Goal: Task Accomplishment & Management: Manage account settings

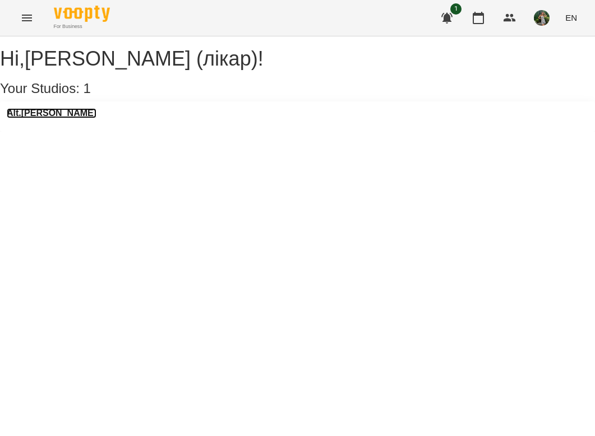
click at [46, 118] on h3 "Alt.[PERSON_NAME]" at bounding box center [52, 113] width 90 height 10
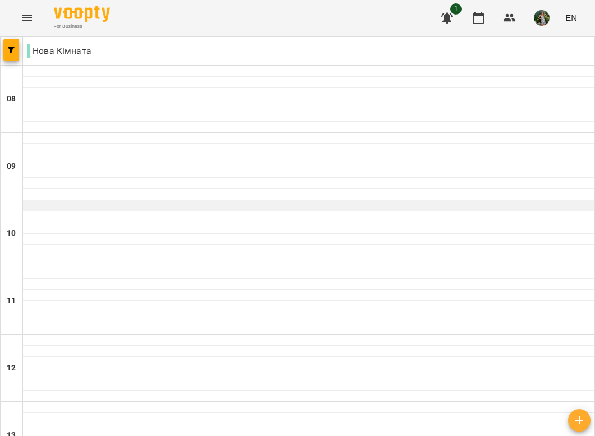
click at [86, 206] on div at bounding box center [309, 205] width 572 height 11
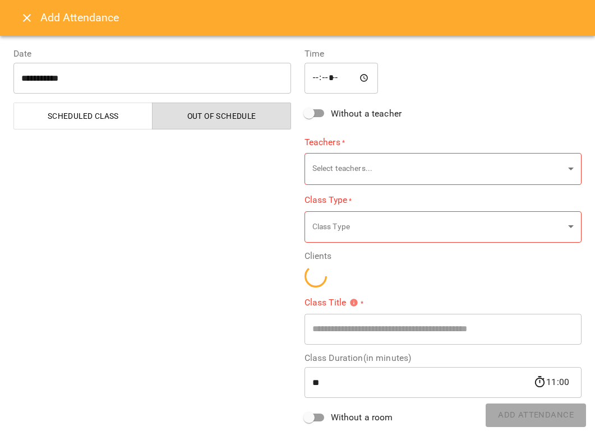
type input "**********"
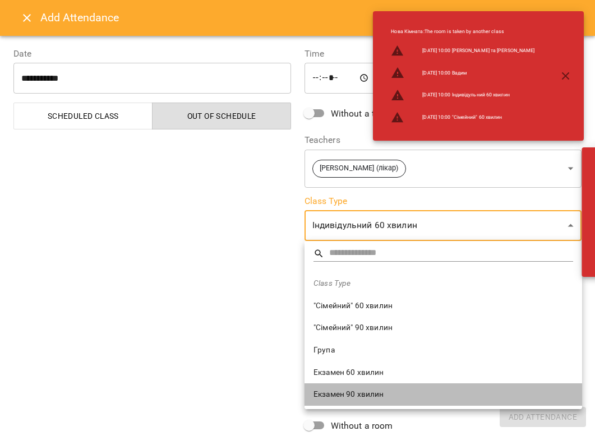
click at [341, 381] on span "Екзамен 90 хвилин" at bounding box center [444, 394] width 260 height 11
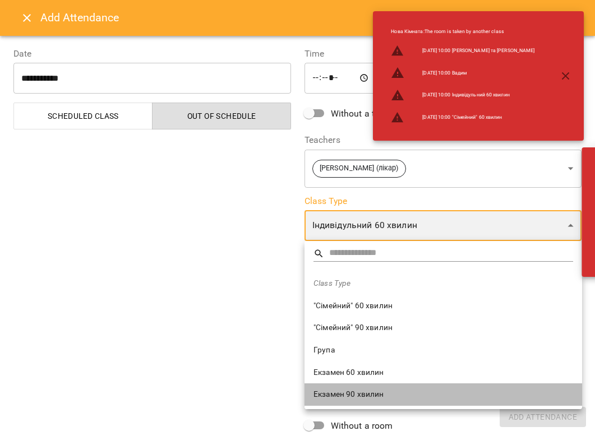
type input "**********"
type input "**"
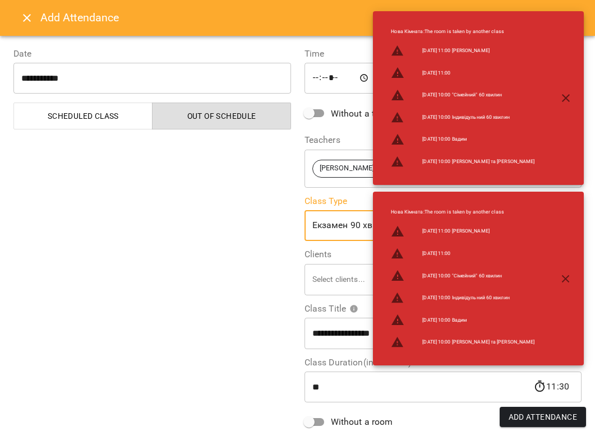
click at [175, 269] on div "**********" at bounding box center [152, 274] width 291 height 480
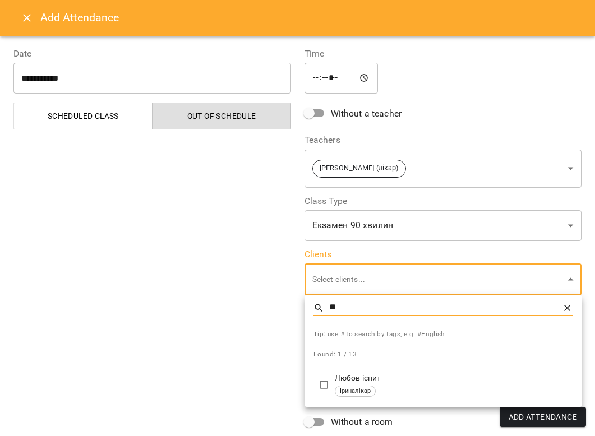
type input "*"
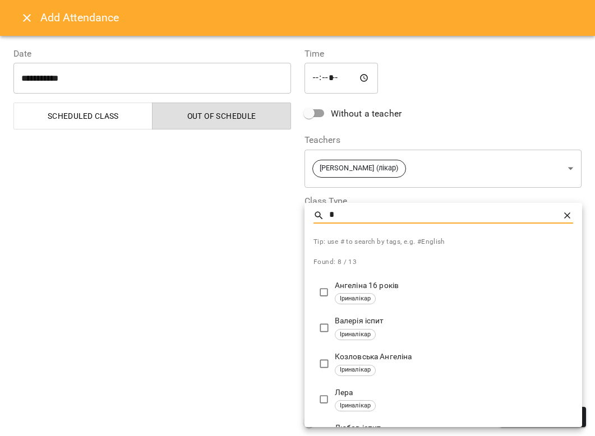
type input "*"
click at [480, 210] on icon at bounding box center [567, 215] width 11 height 11
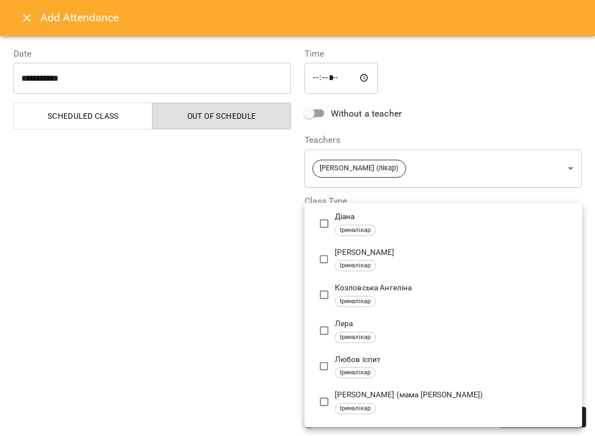
scroll to position [213, 0]
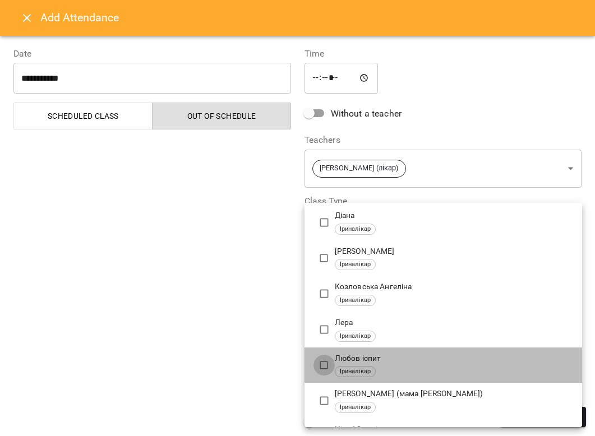
type input "**********"
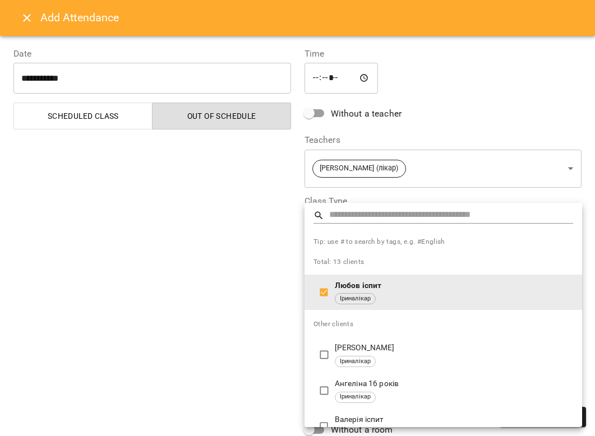
click at [197, 371] on div at bounding box center [297, 218] width 595 height 436
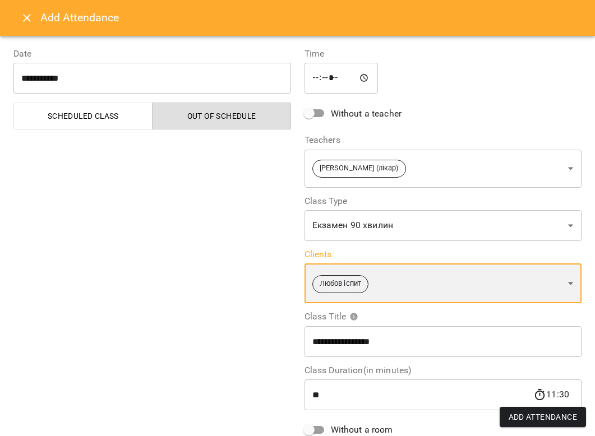
scroll to position [108, 0]
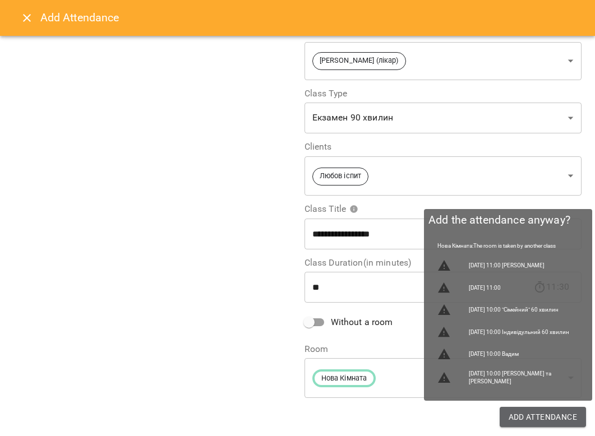
click at [480, 381] on span "Add Attendance" at bounding box center [543, 417] width 69 height 13
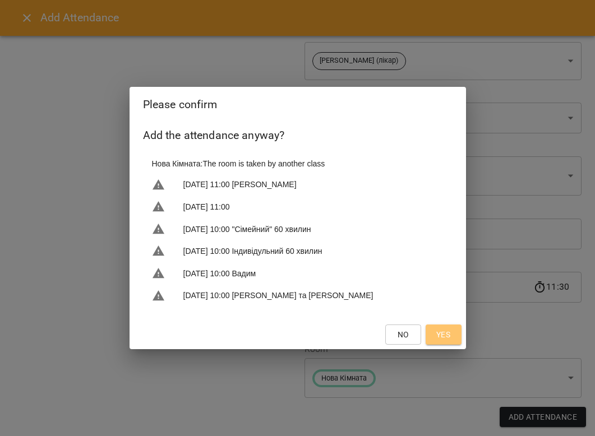
click at [447, 339] on span "Yes" at bounding box center [443, 334] width 14 height 13
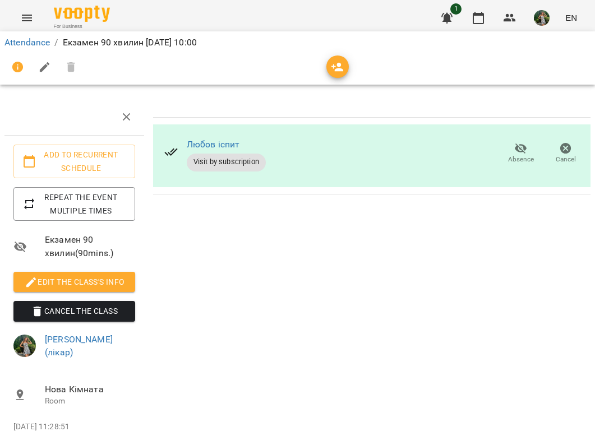
click at [86, 2] on div "For Business 1 EN" at bounding box center [297, 18] width 595 height 36
click at [82, 10] on img at bounding box center [82, 14] width 56 height 16
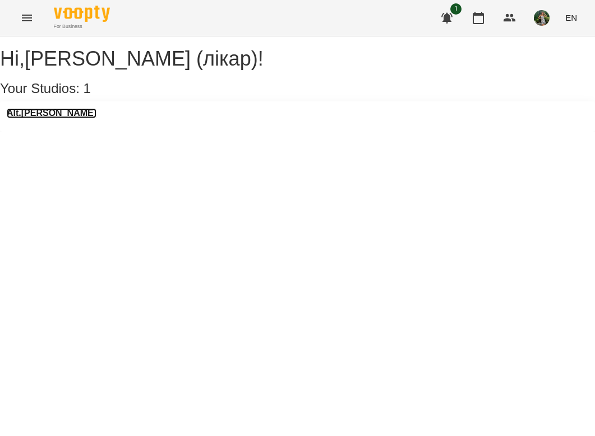
click at [49, 118] on h3 "Alt.[PERSON_NAME]" at bounding box center [52, 113] width 90 height 10
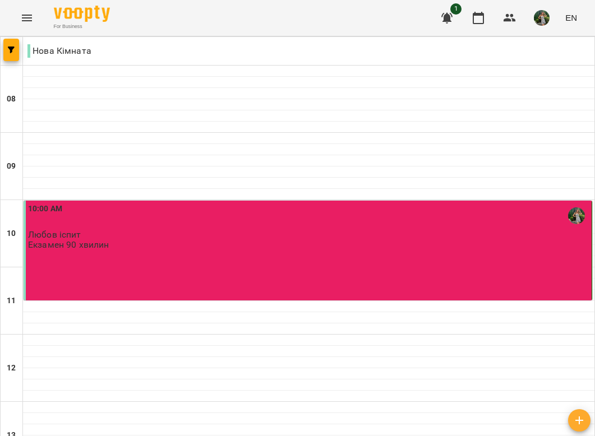
scroll to position [380, 0]
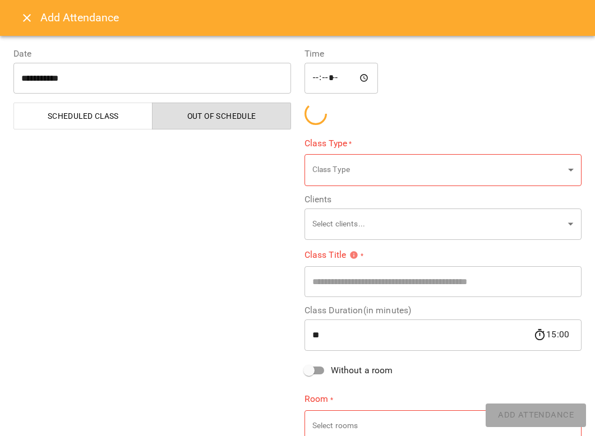
type input "**********"
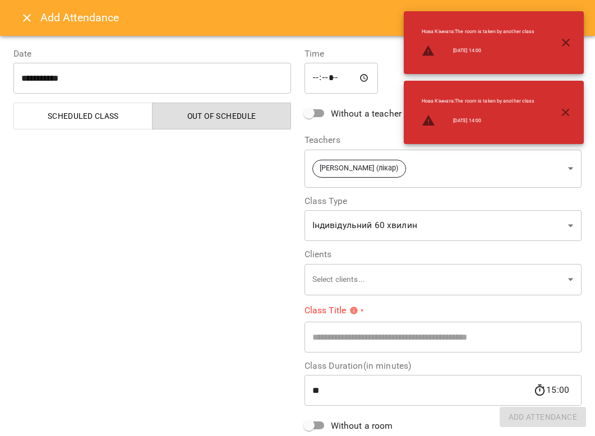
scroll to position [42, 0]
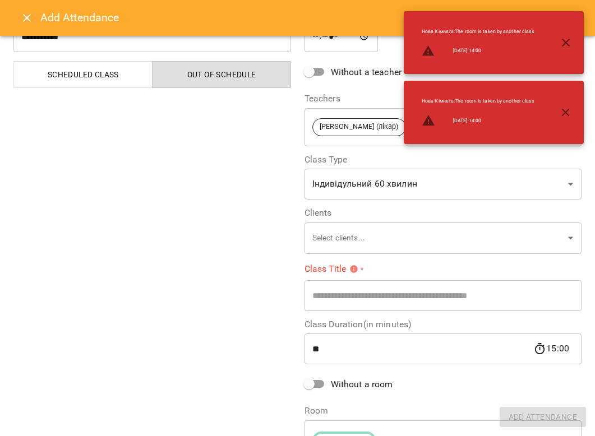
click at [366, 215] on label "Clients" at bounding box center [444, 213] width 278 height 9
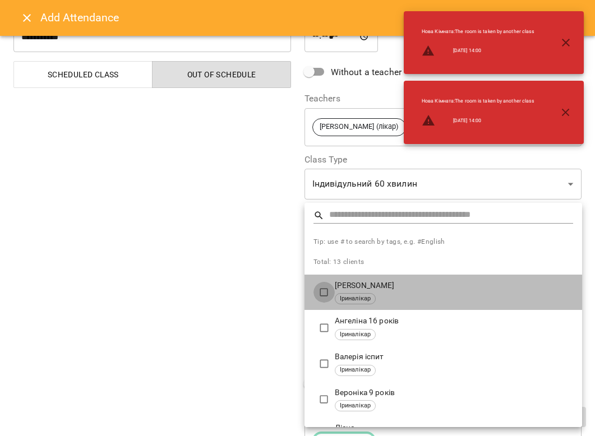
type input "**********"
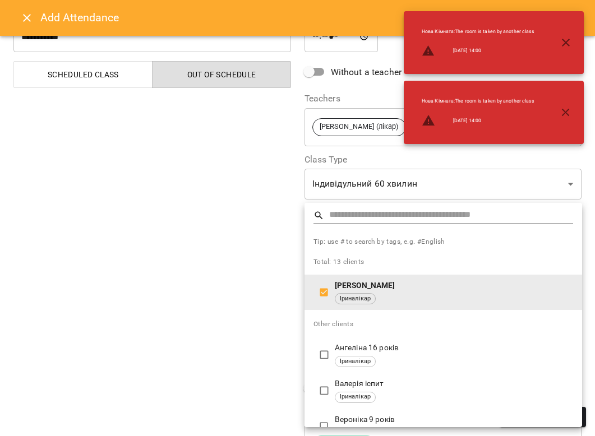
click at [213, 309] on div at bounding box center [297, 218] width 595 height 436
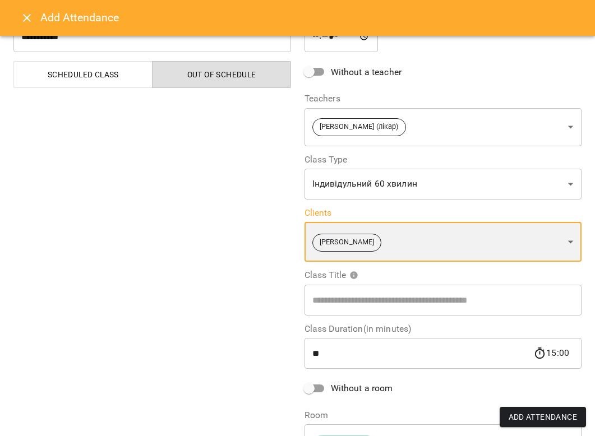
scroll to position [108, 0]
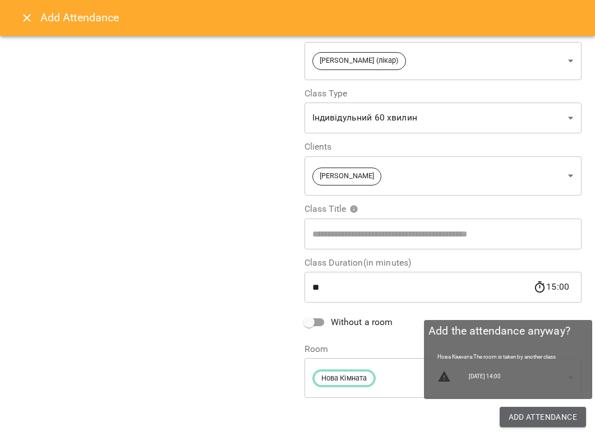
click at [480, 381] on span "Add Attendance" at bounding box center [543, 417] width 69 height 13
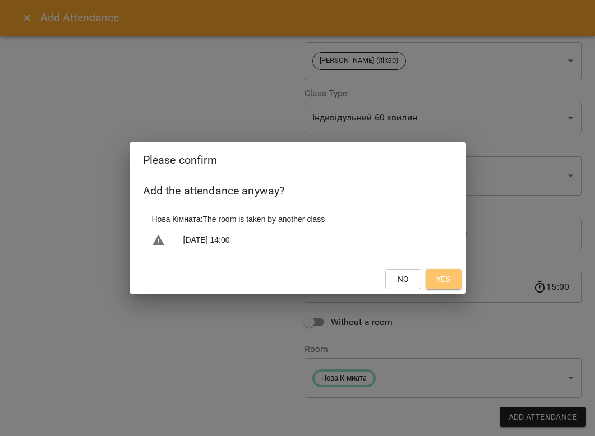
click at [446, 282] on span "Yes" at bounding box center [443, 279] width 14 height 13
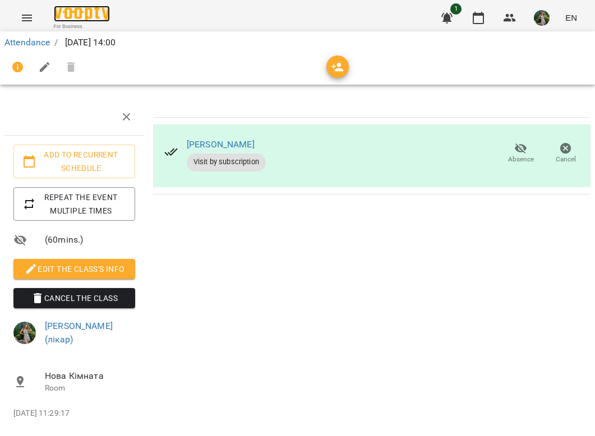
click at [81, 16] on img at bounding box center [82, 14] width 56 height 16
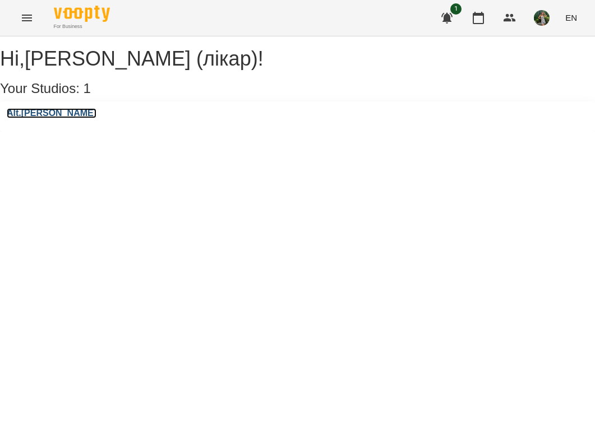
click at [47, 118] on h3 "Alt.[PERSON_NAME]" at bounding box center [52, 113] width 90 height 10
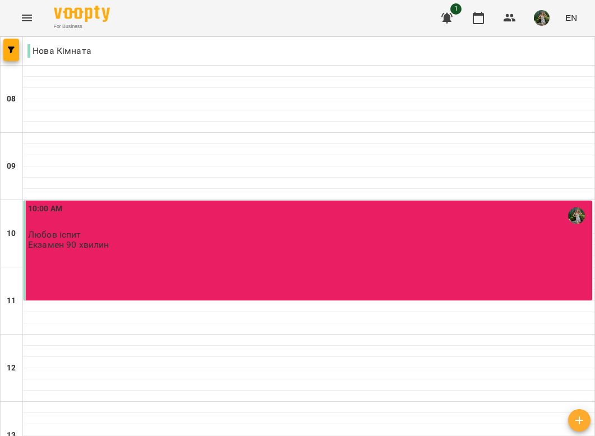
scroll to position [462, 0]
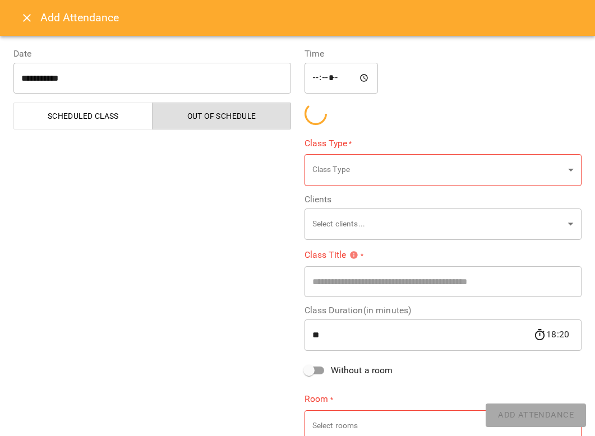
type input "**********"
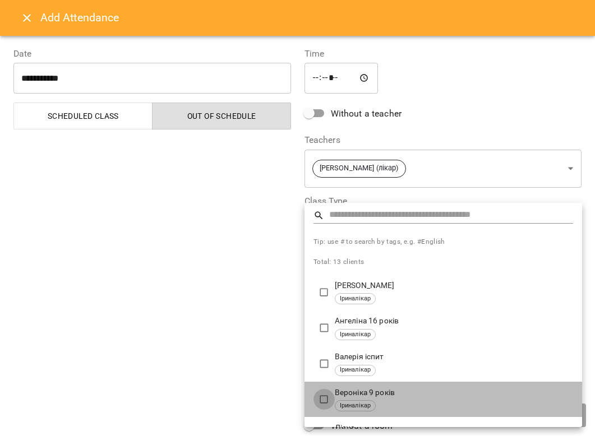
type input "**********"
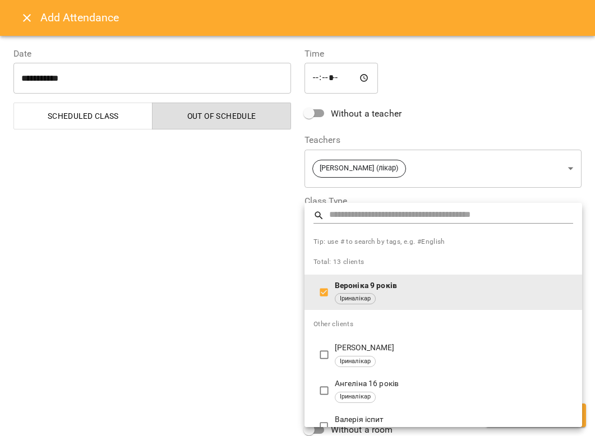
click at [195, 360] on div at bounding box center [297, 218] width 595 height 436
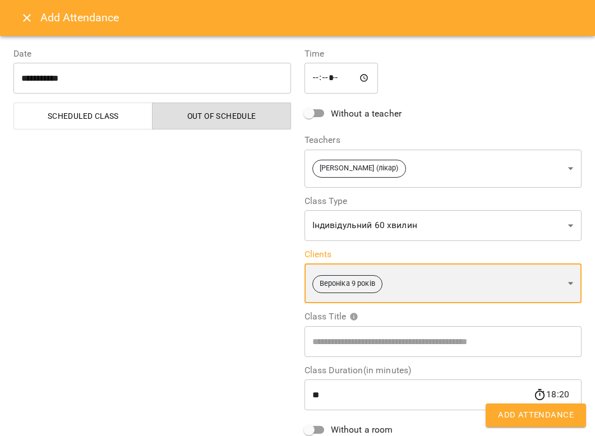
scroll to position [108, 0]
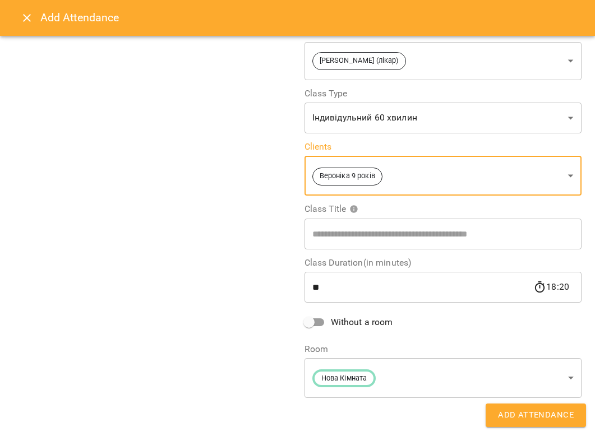
click at [480, 381] on span "Add Attendance" at bounding box center [536, 415] width 76 height 15
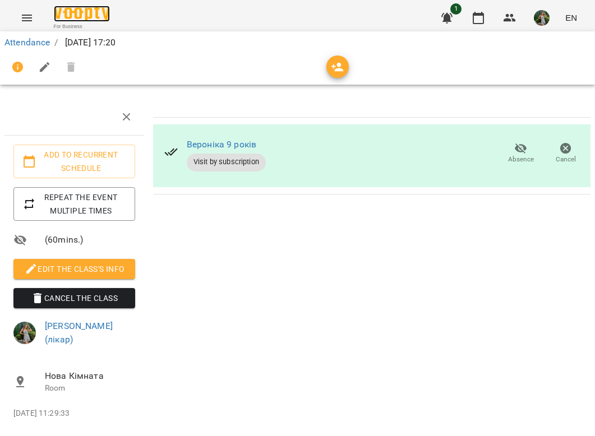
click at [75, 8] on img at bounding box center [82, 14] width 56 height 16
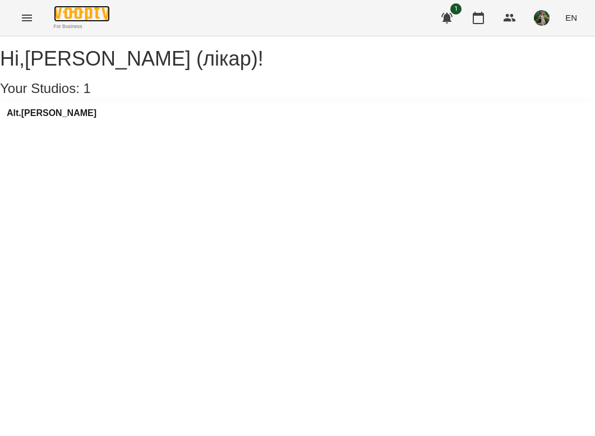
click at [70, 17] on img at bounding box center [82, 14] width 56 height 16
click at [42, 118] on h3 "Alt.[PERSON_NAME]" at bounding box center [52, 113] width 90 height 10
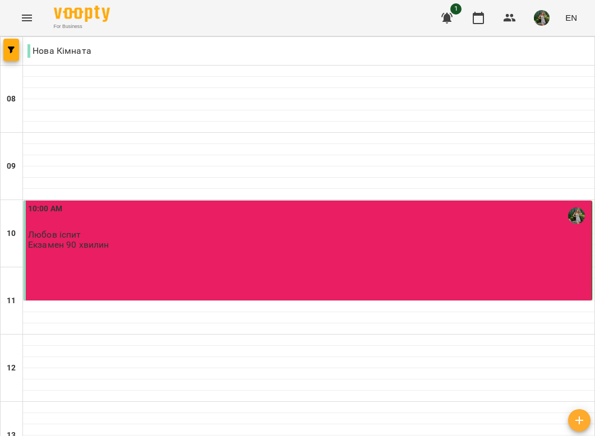
scroll to position [585, 0]
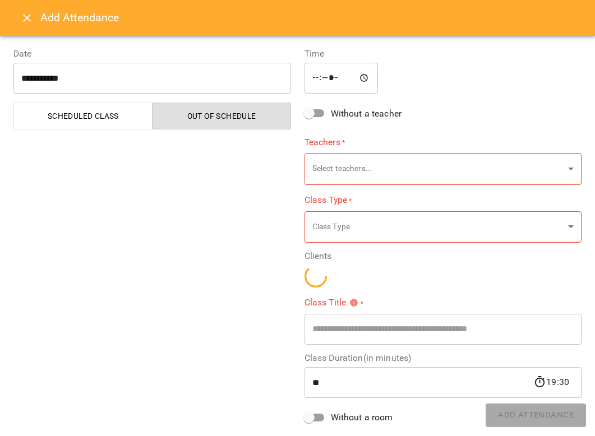
type input "**********"
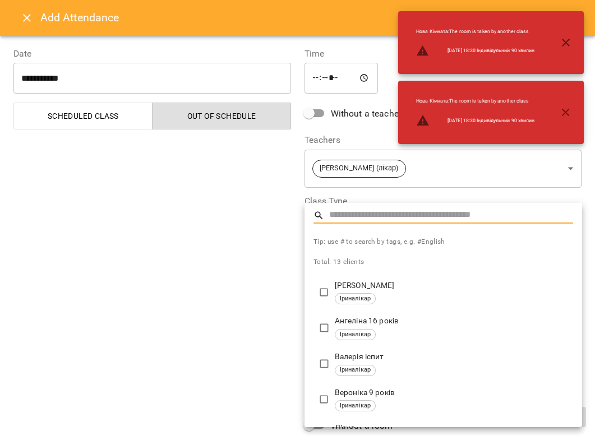
type input "**********"
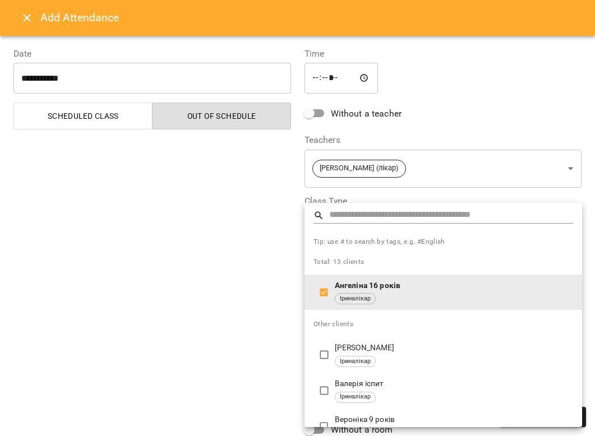
click at [197, 328] on div at bounding box center [297, 218] width 595 height 436
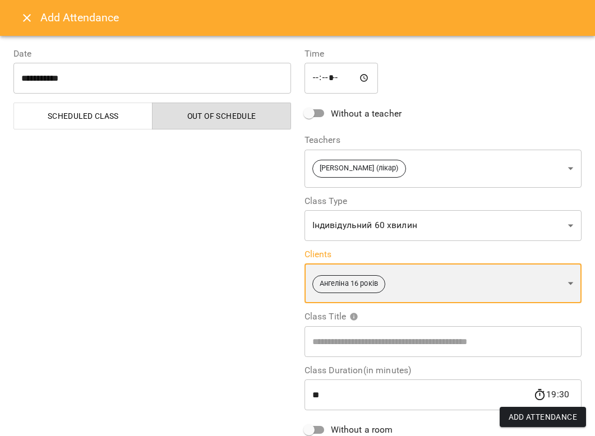
scroll to position [108, 0]
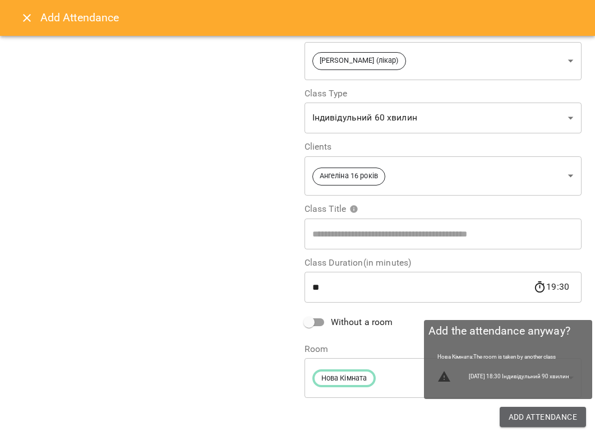
click at [480, 381] on span "Add Attendance" at bounding box center [543, 417] width 69 height 13
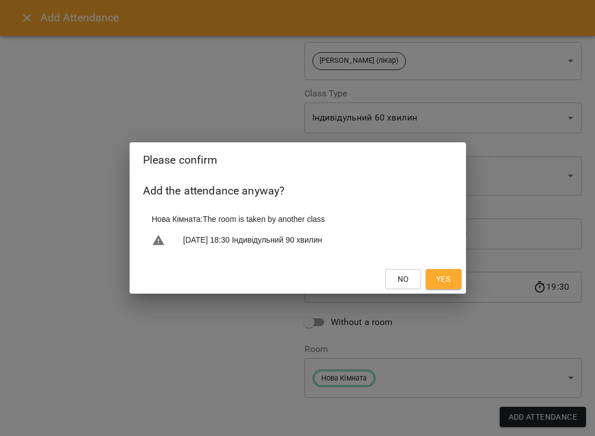
click at [449, 281] on span "Yes" at bounding box center [443, 279] width 14 height 13
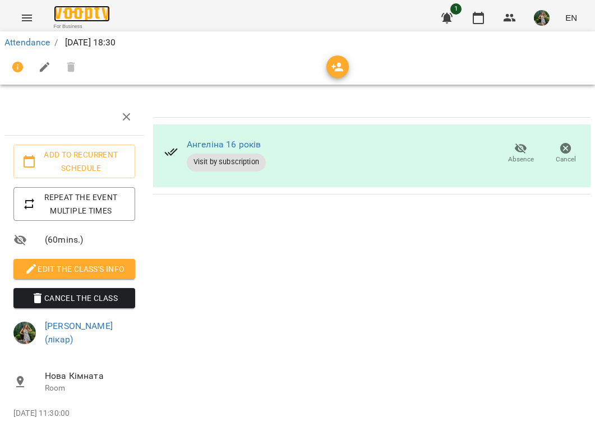
click at [70, 12] on img at bounding box center [82, 14] width 56 height 16
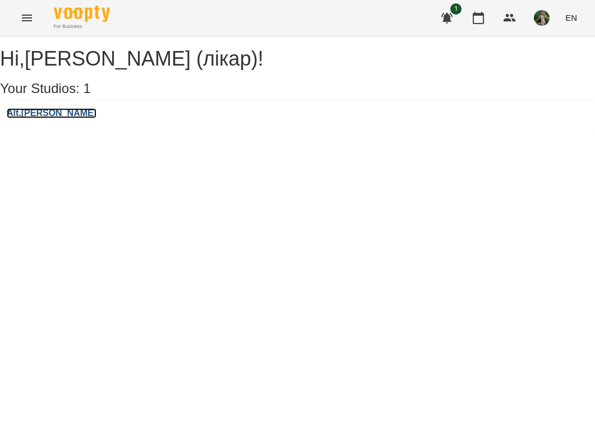
click at [53, 118] on h3 "Alt.[PERSON_NAME]" at bounding box center [52, 113] width 90 height 10
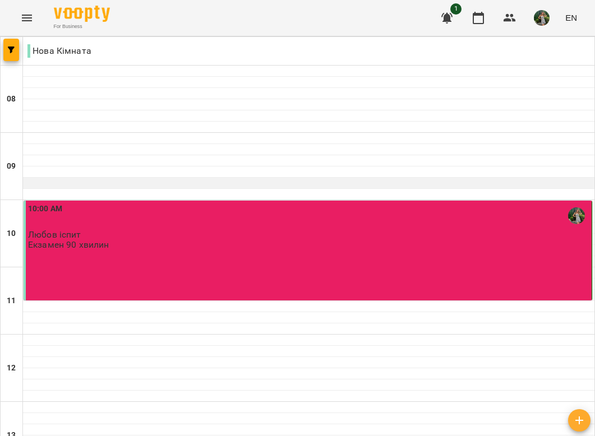
scroll to position [714, 0]
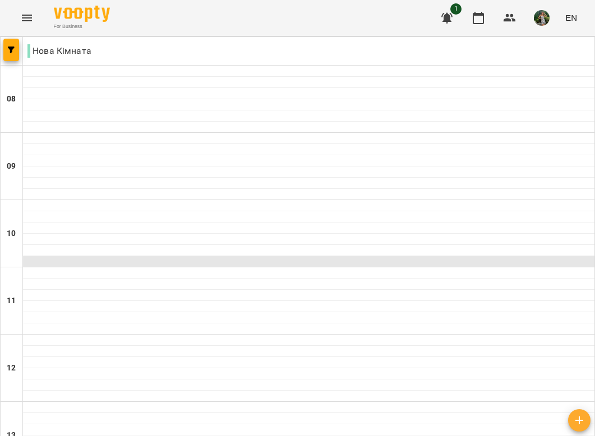
scroll to position [145, 0]
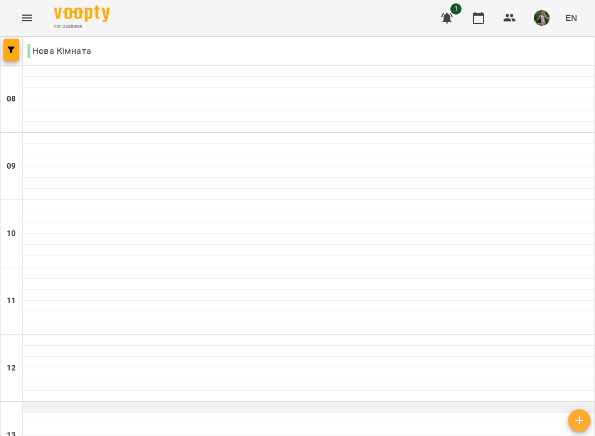
click at [111, 381] on div at bounding box center [309, 407] width 572 height 11
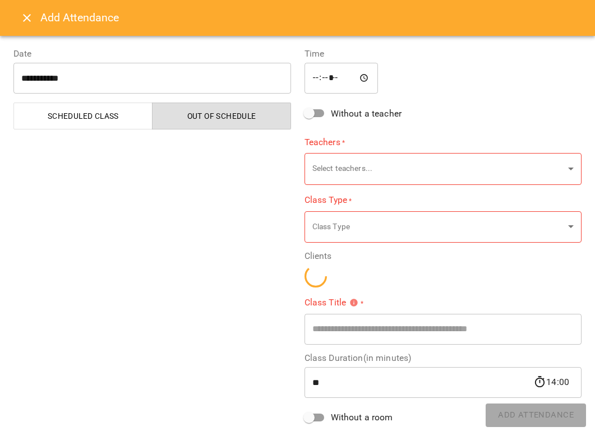
type input "**********"
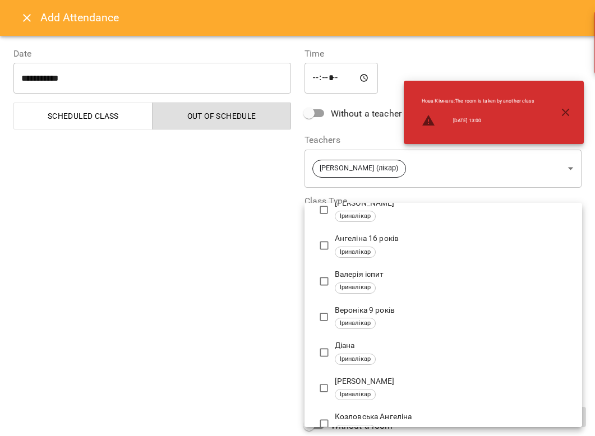
scroll to position [0, 0]
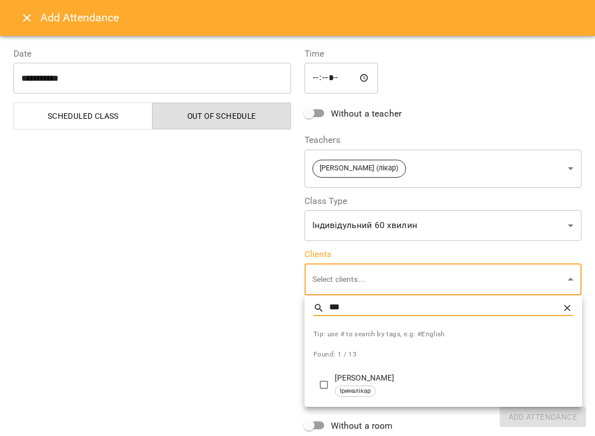
type input "***"
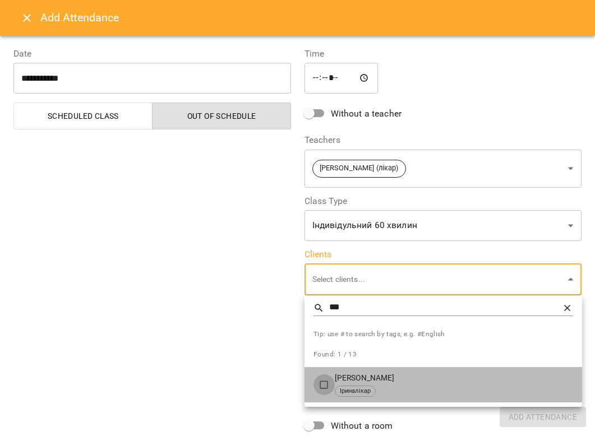
type input "**********"
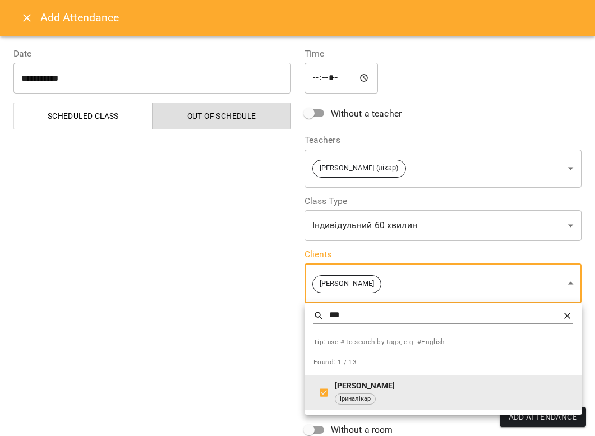
click at [184, 358] on div at bounding box center [297, 218] width 595 height 436
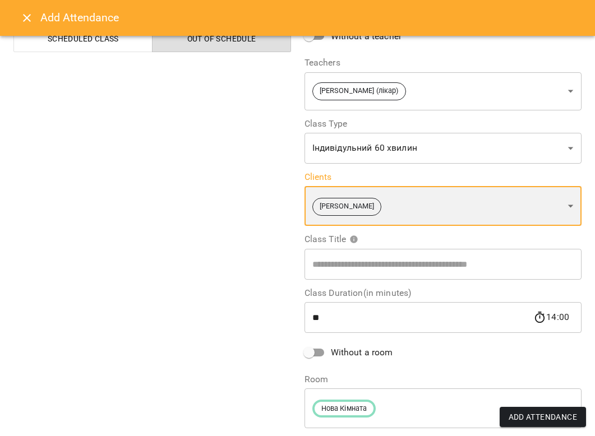
scroll to position [108, 0]
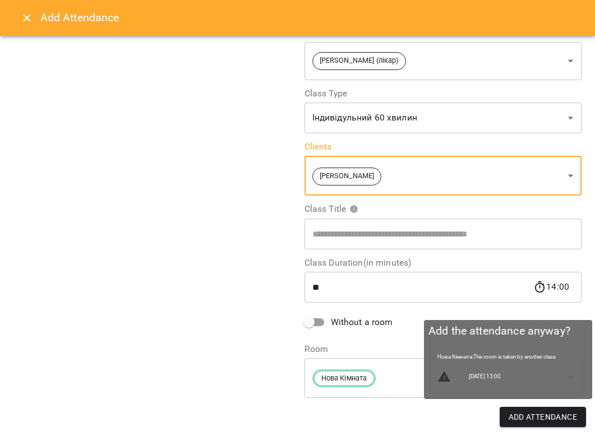
click at [480, 381] on span "Add Attendance" at bounding box center [543, 417] width 69 height 13
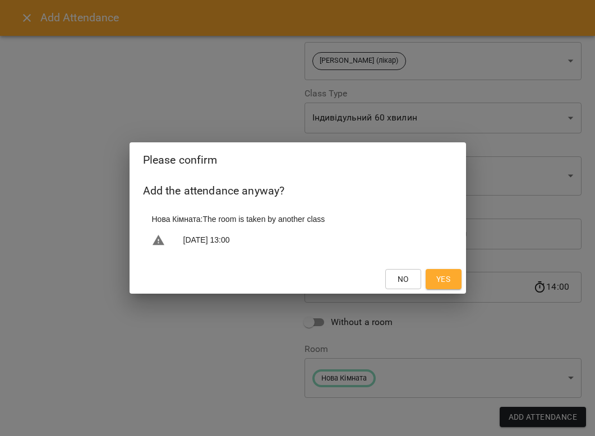
click at [445, 278] on span "Yes" at bounding box center [443, 279] width 14 height 13
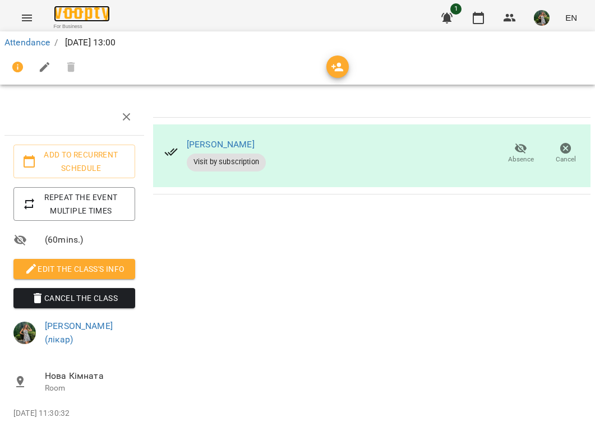
click at [99, 13] on img at bounding box center [82, 14] width 56 height 16
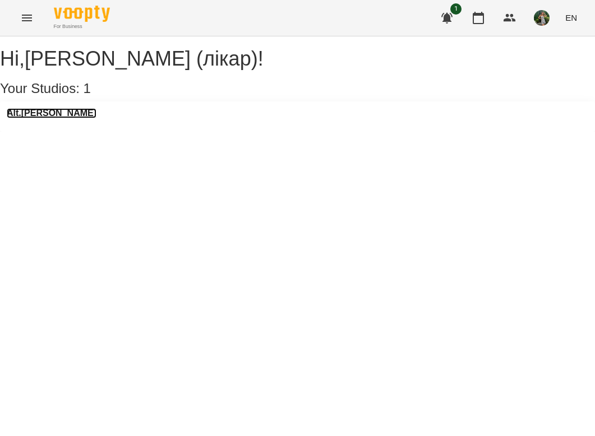
click at [50, 118] on h3 "Alt.[PERSON_NAME]" at bounding box center [52, 113] width 90 height 10
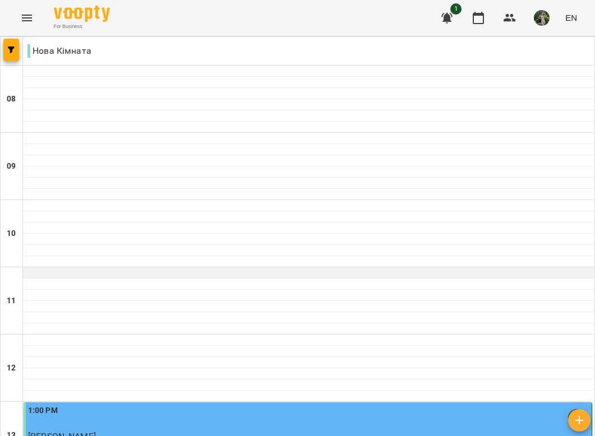
scroll to position [446, 0]
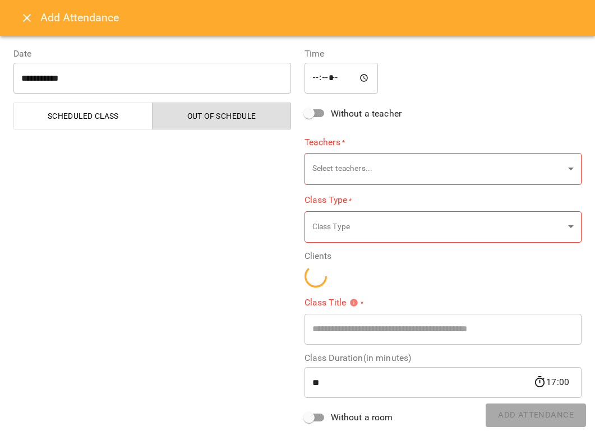
type input "**********"
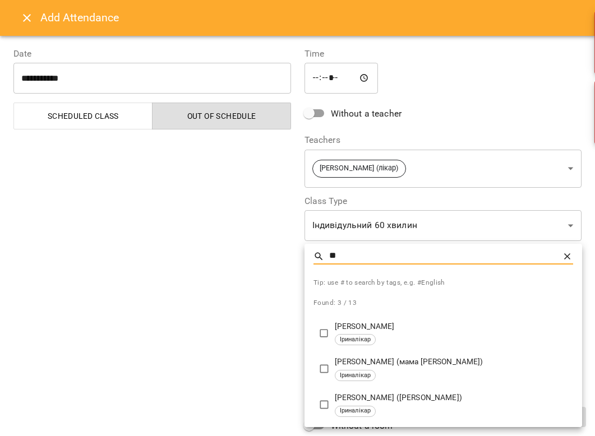
type input "*"
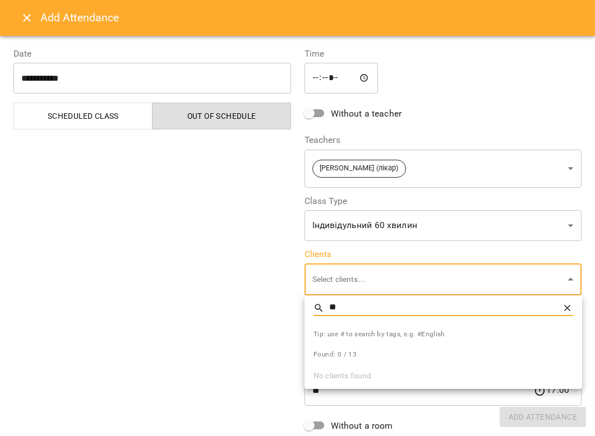
type input "*"
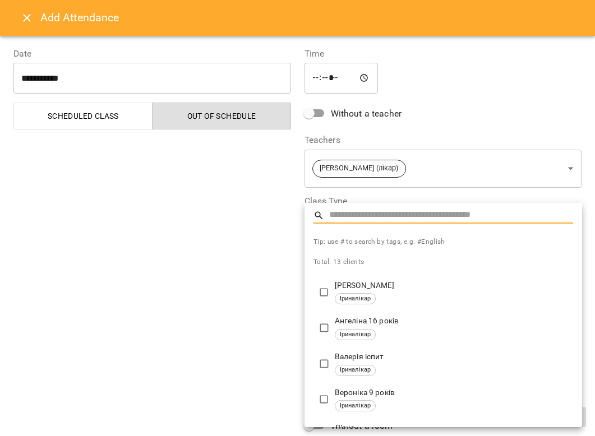
type input "*"
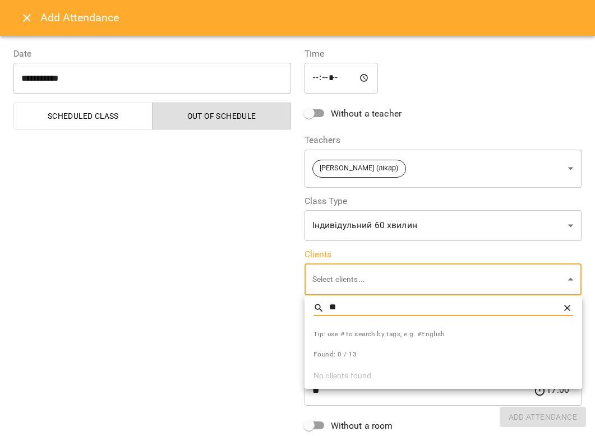
type input "*"
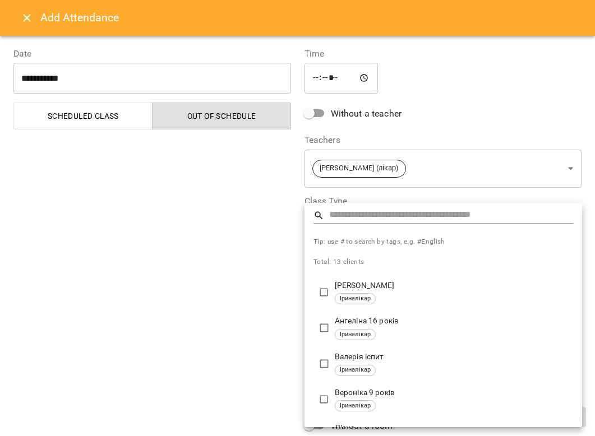
click at [85, 282] on div at bounding box center [297, 218] width 595 height 436
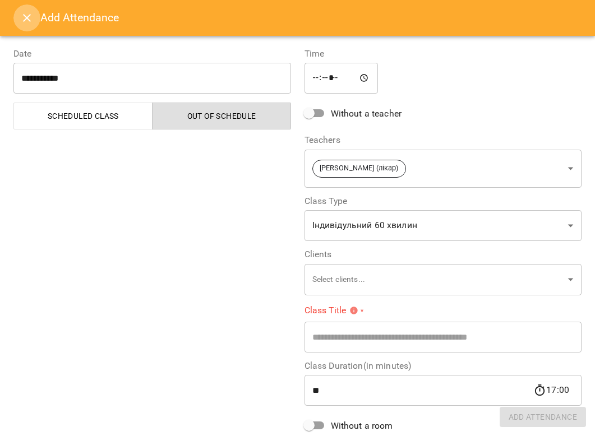
click at [20, 11] on button "Close" at bounding box center [26, 17] width 27 height 27
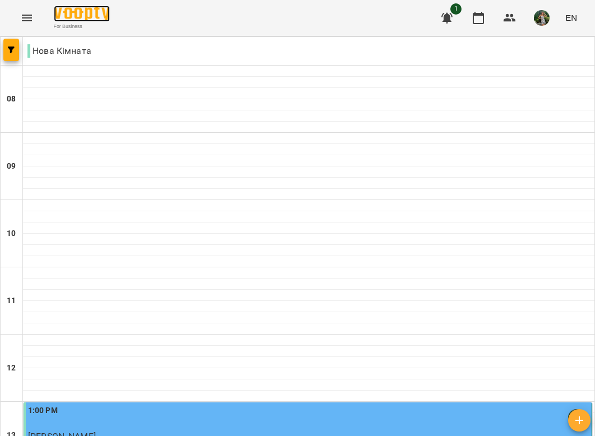
click at [66, 16] on img at bounding box center [82, 14] width 56 height 16
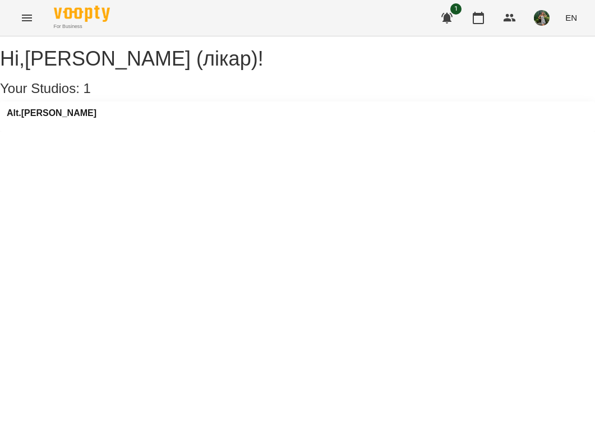
click at [44, 118] on div "Alt.[PERSON_NAME]" at bounding box center [297, 117] width 595 height 30
click at [43, 118] on h3 "Alt.[PERSON_NAME]" at bounding box center [52, 113] width 90 height 10
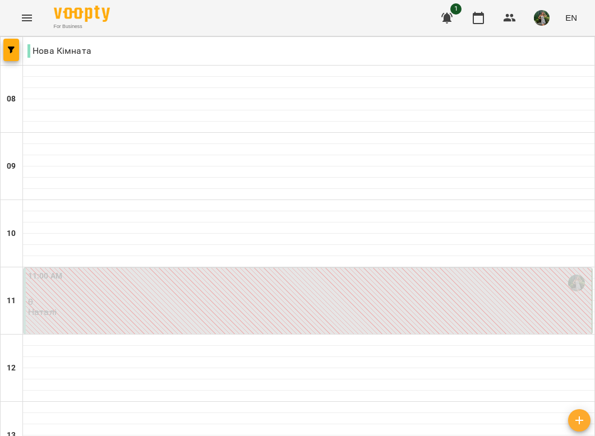
scroll to position [590, 0]
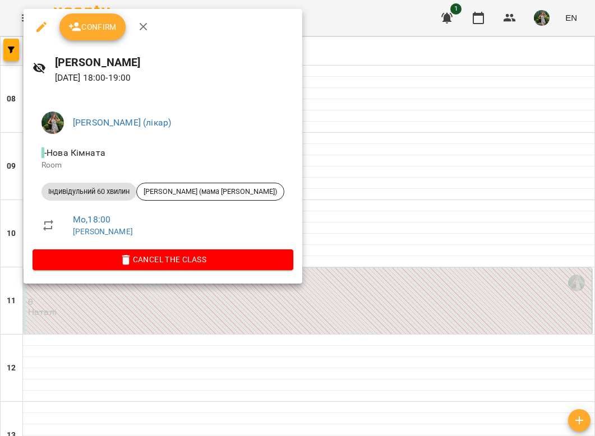
click at [105, 28] on span "Confirm" at bounding box center [92, 26] width 48 height 13
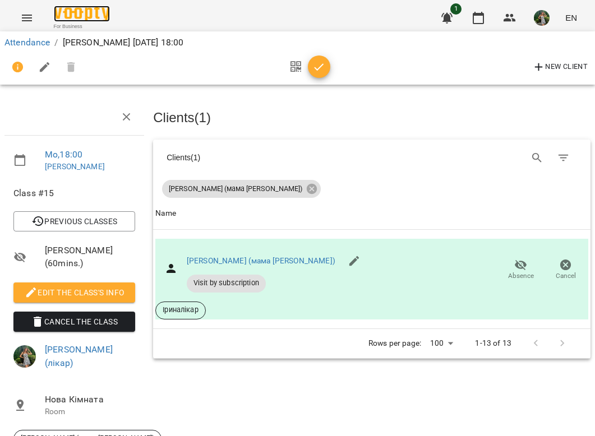
click at [72, 13] on img at bounding box center [82, 14] width 56 height 16
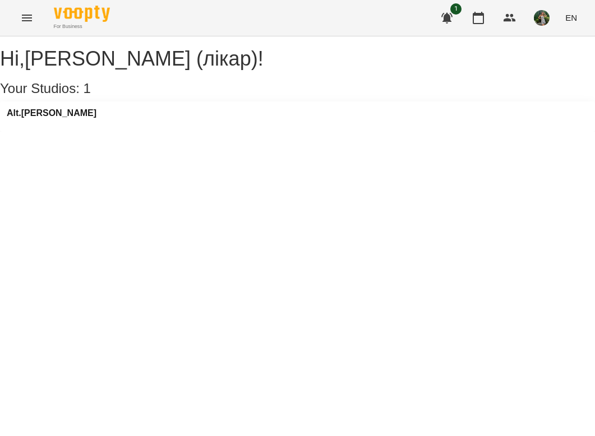
click at [56, 118] on div "Alt.[PERSON_NAME]" at bounding box center [297, 117] width 595 height 30
click at [52, 118] on h3 "Alt.[PERSON_NAME]" at bounding box center [52, 113] width 90 height 10
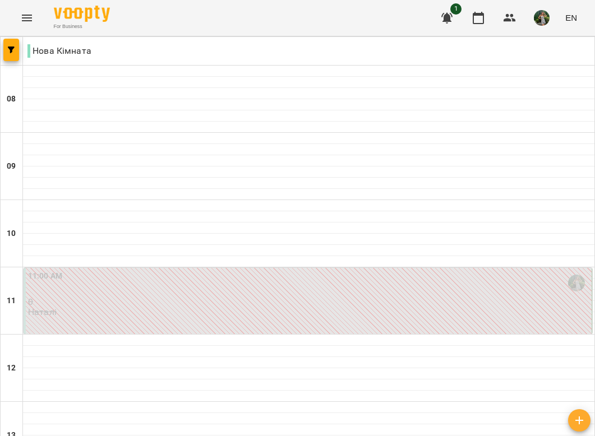
scroll to position [714, 0]
